Goal: Check status

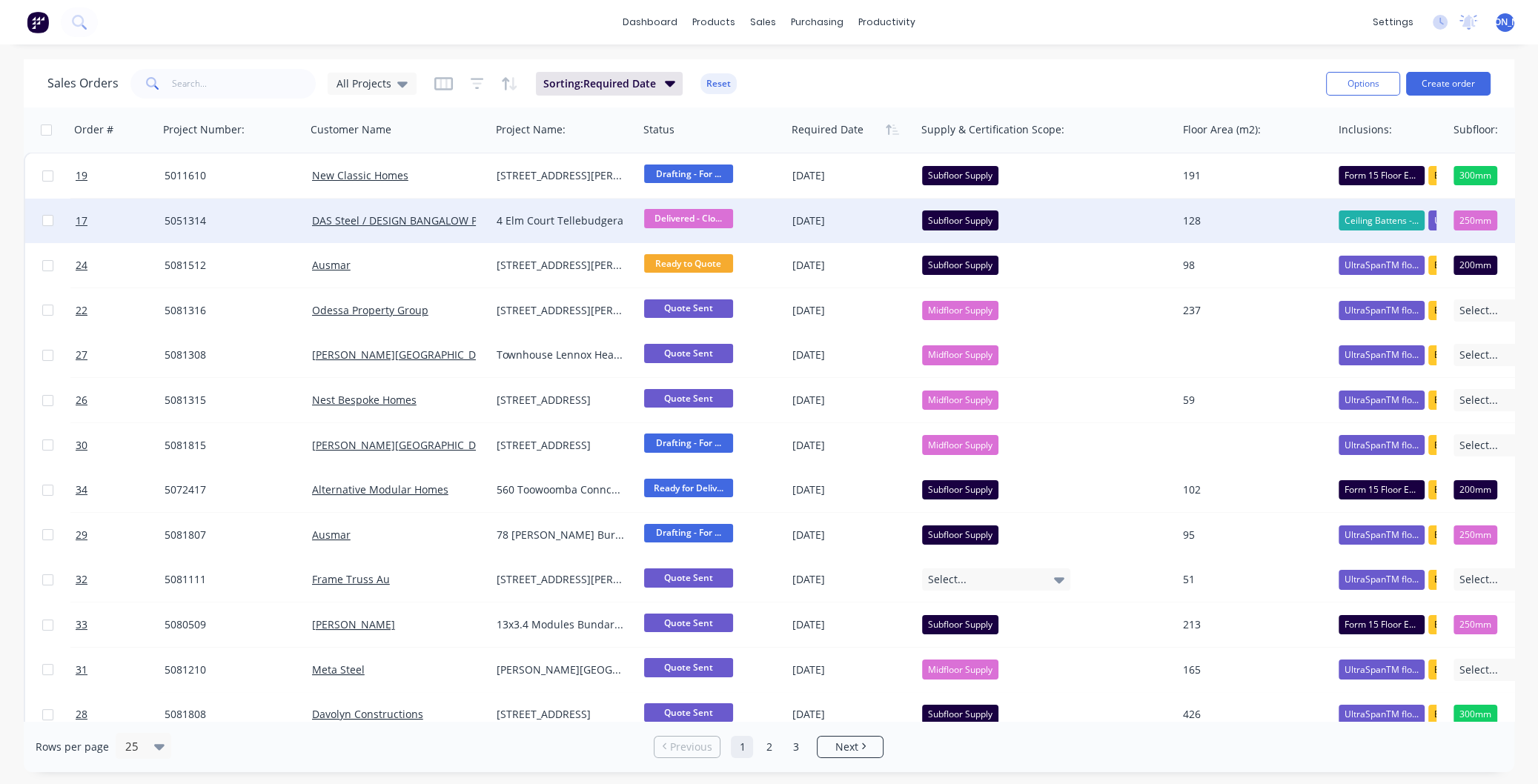
click at [680, 216] on span "Delivered - Clo..." at bounding box center [689, 218] width 89 height 18
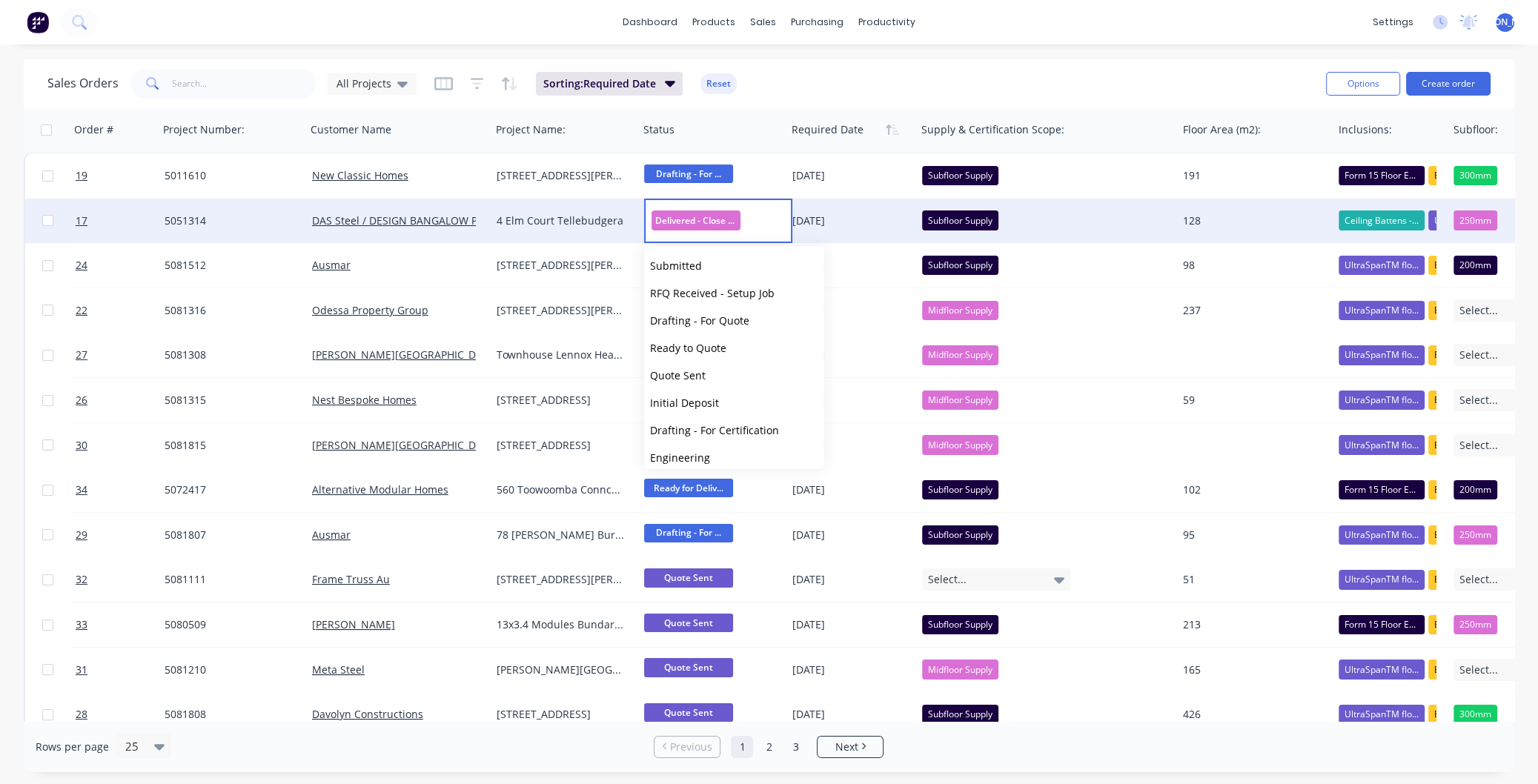
click at [1074, 80] on div "Sales Orders All Projects Sorting: Required Date Reset" at bounding box center [680, 84] width 1267 height 36
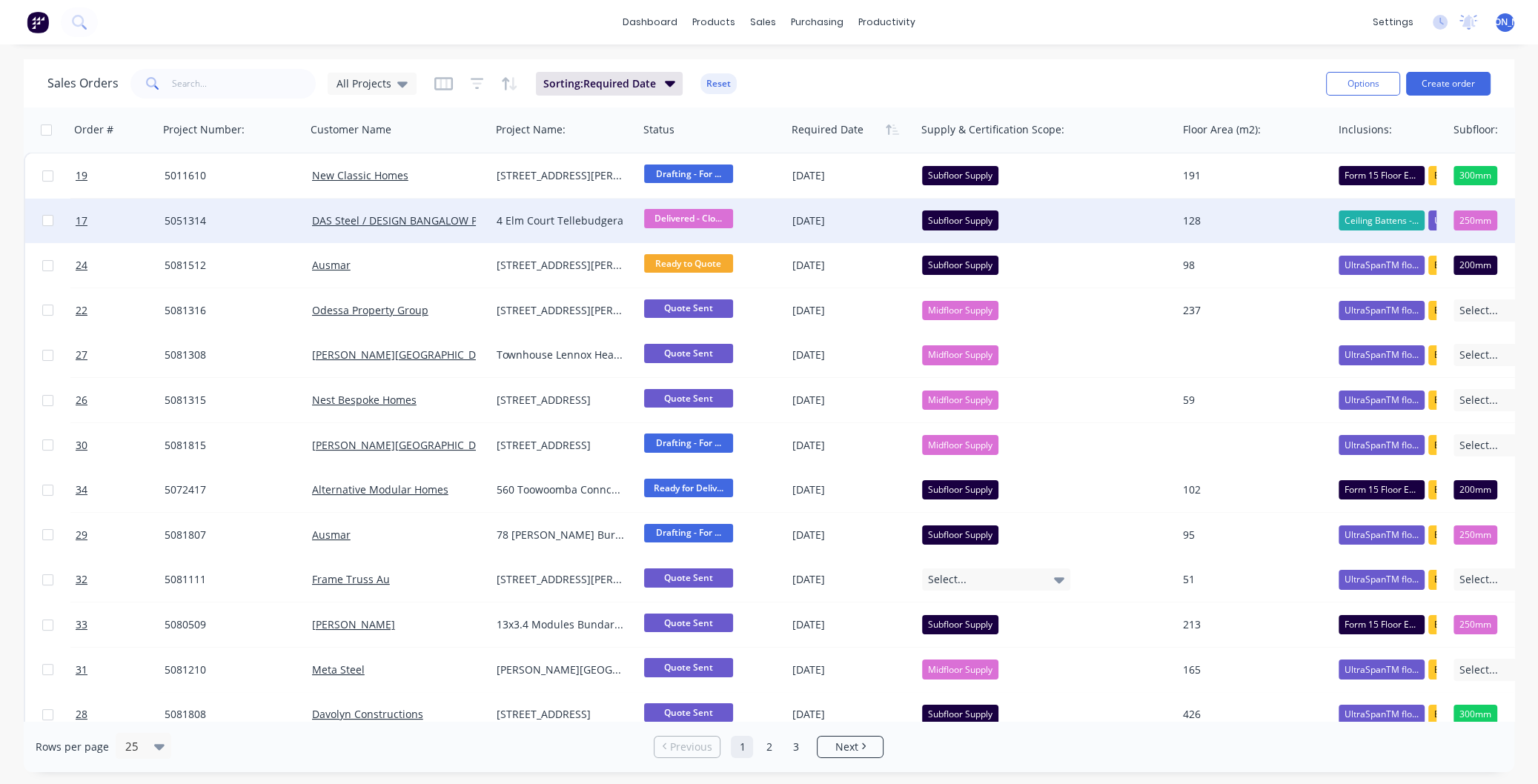
click at [700, 215] on span "Delivered - Clo..." at bounding box center [689, 218] width 89 height 18
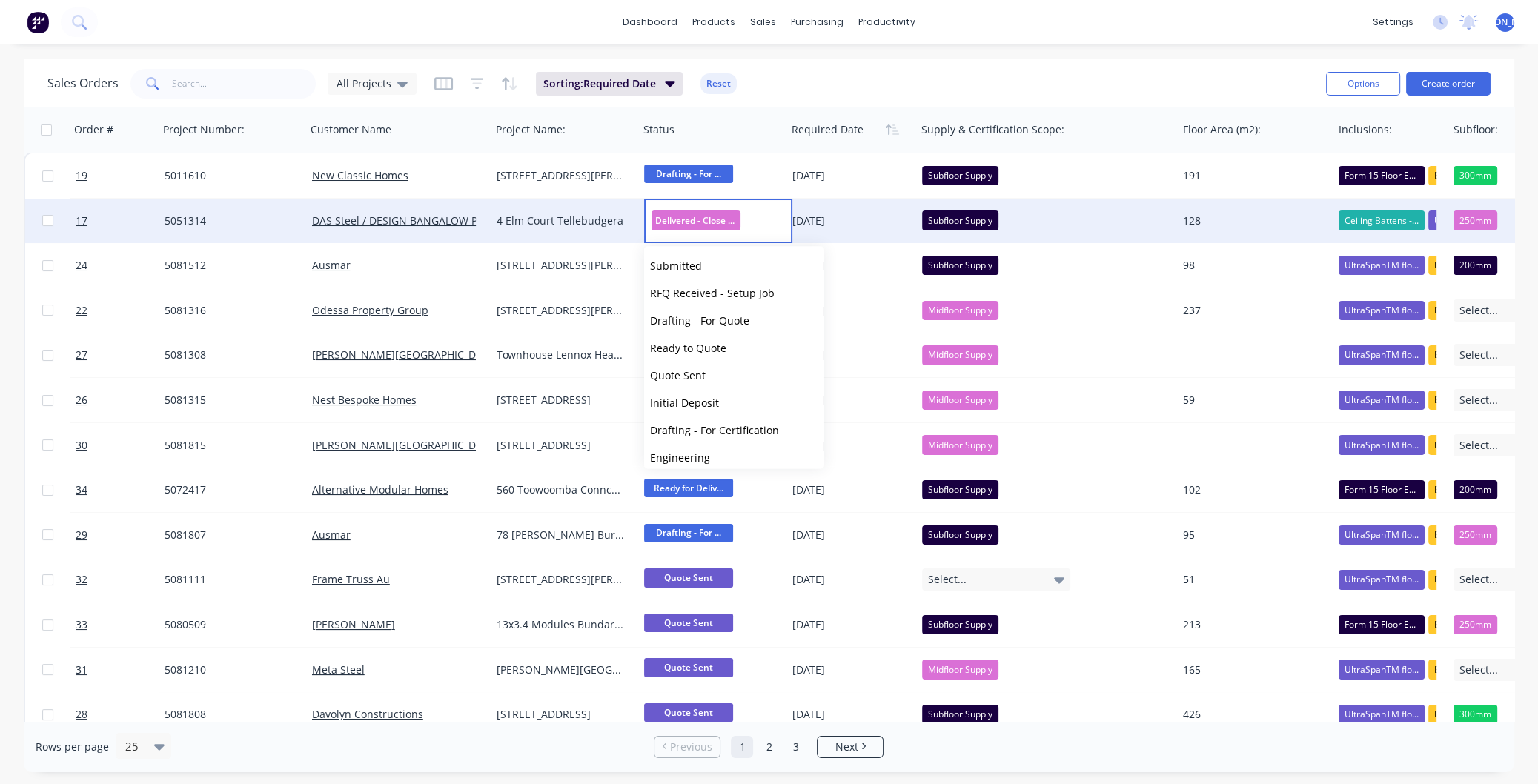
click at [209, 217] on div "5051314" at bounding box center [229, 221] width 129 height 15
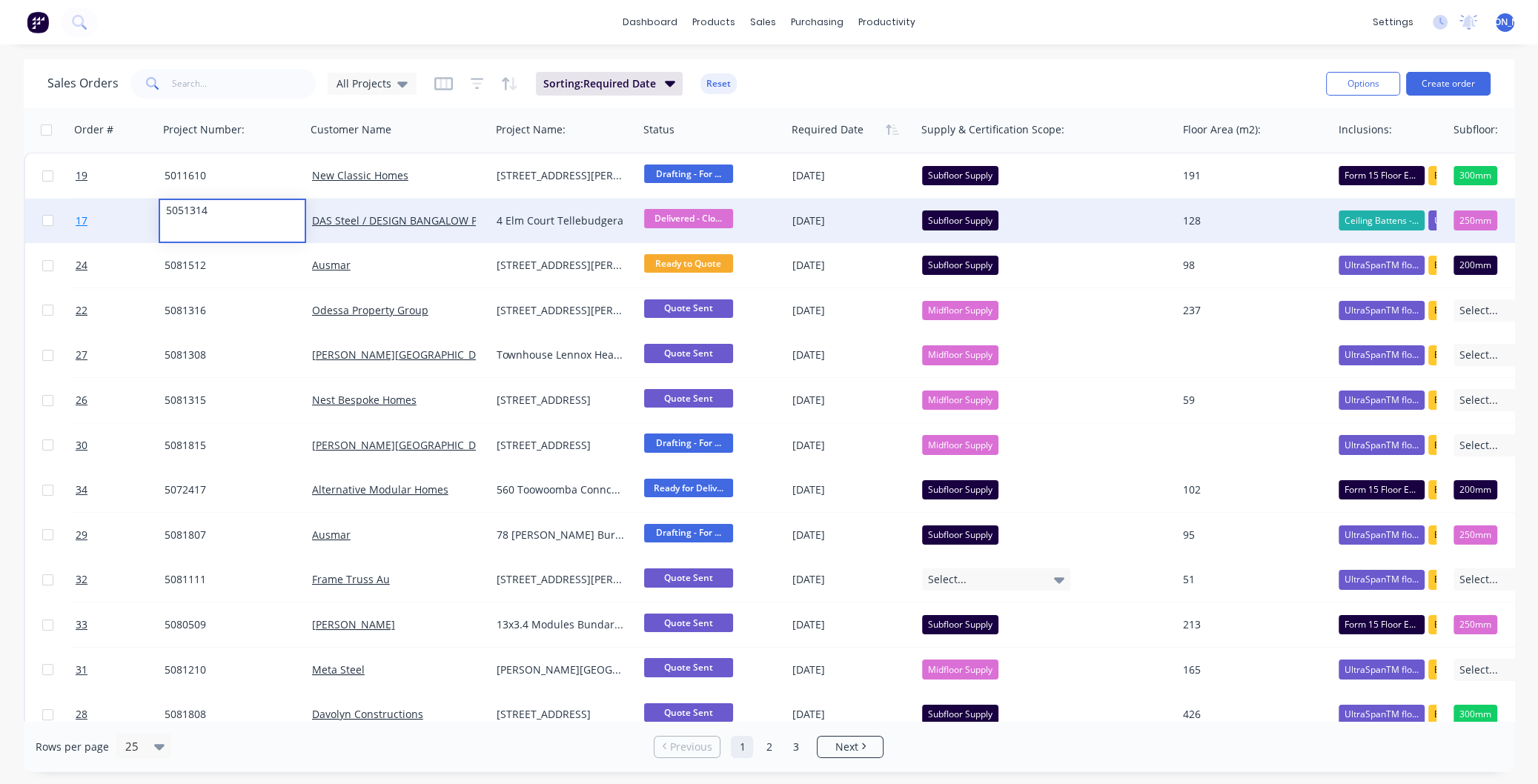
click at [88, 217] on link "17" at bounding box center [120, 220] width 89 height 45
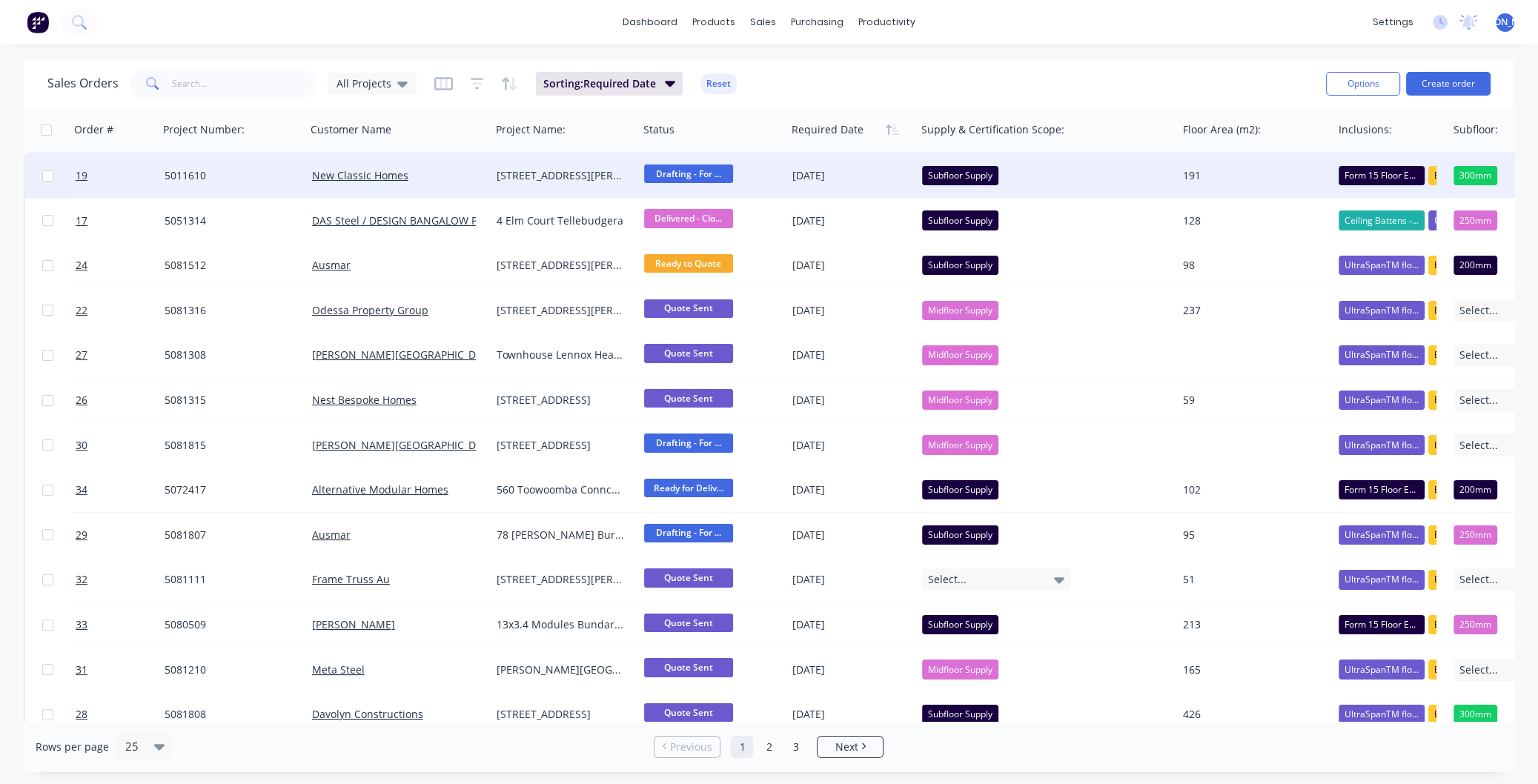
click at [700, 175] on span "Drafting - For ..." at bounding box center [689, 174] width 89 height 18
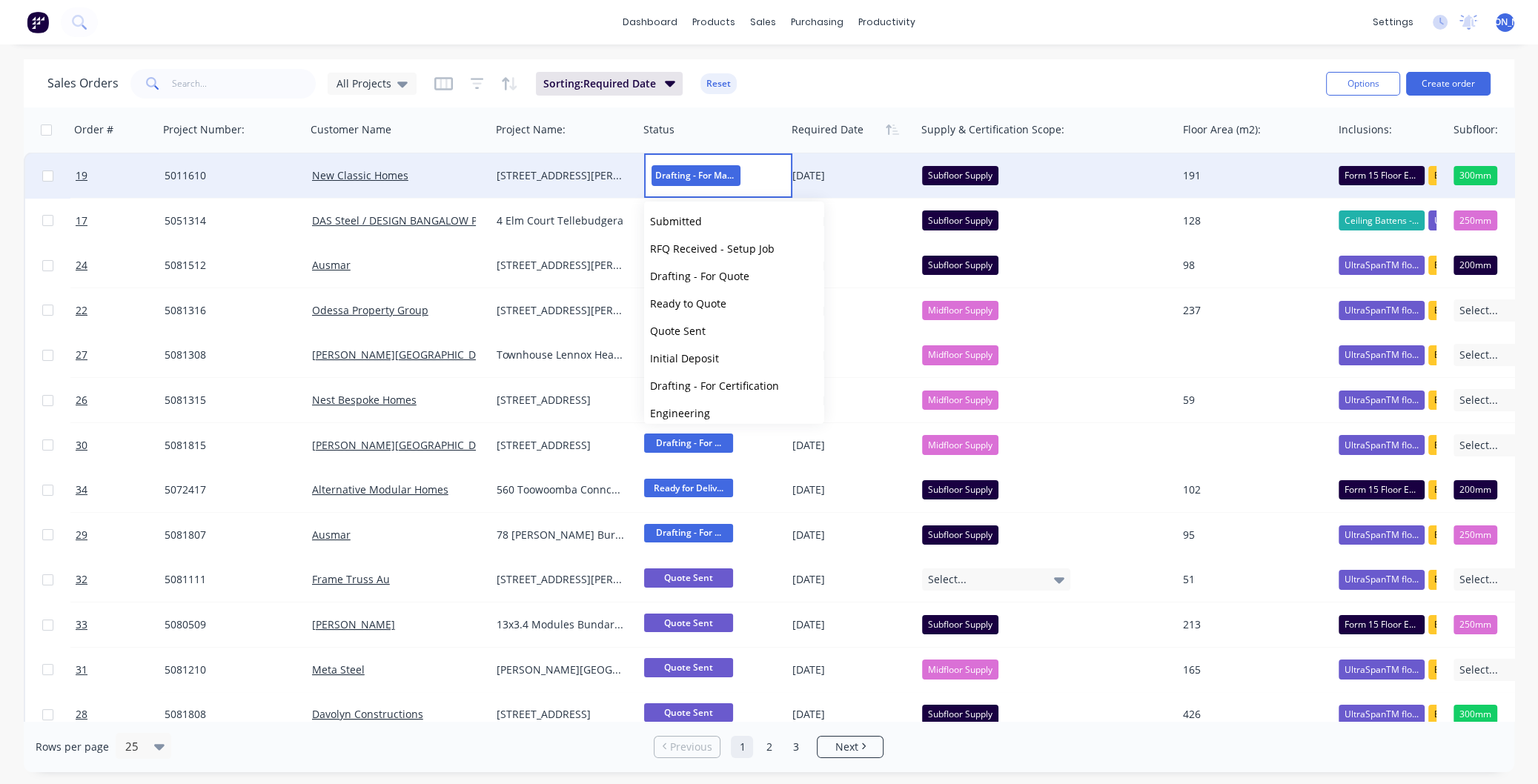
click at [991, 97] on div "Sales Orders All Projects Sorting: Required Date Reset" at bounding box center [680, 84] width 1267 height 36
